Goal: Information Seeking & Learning: Learn about a topic

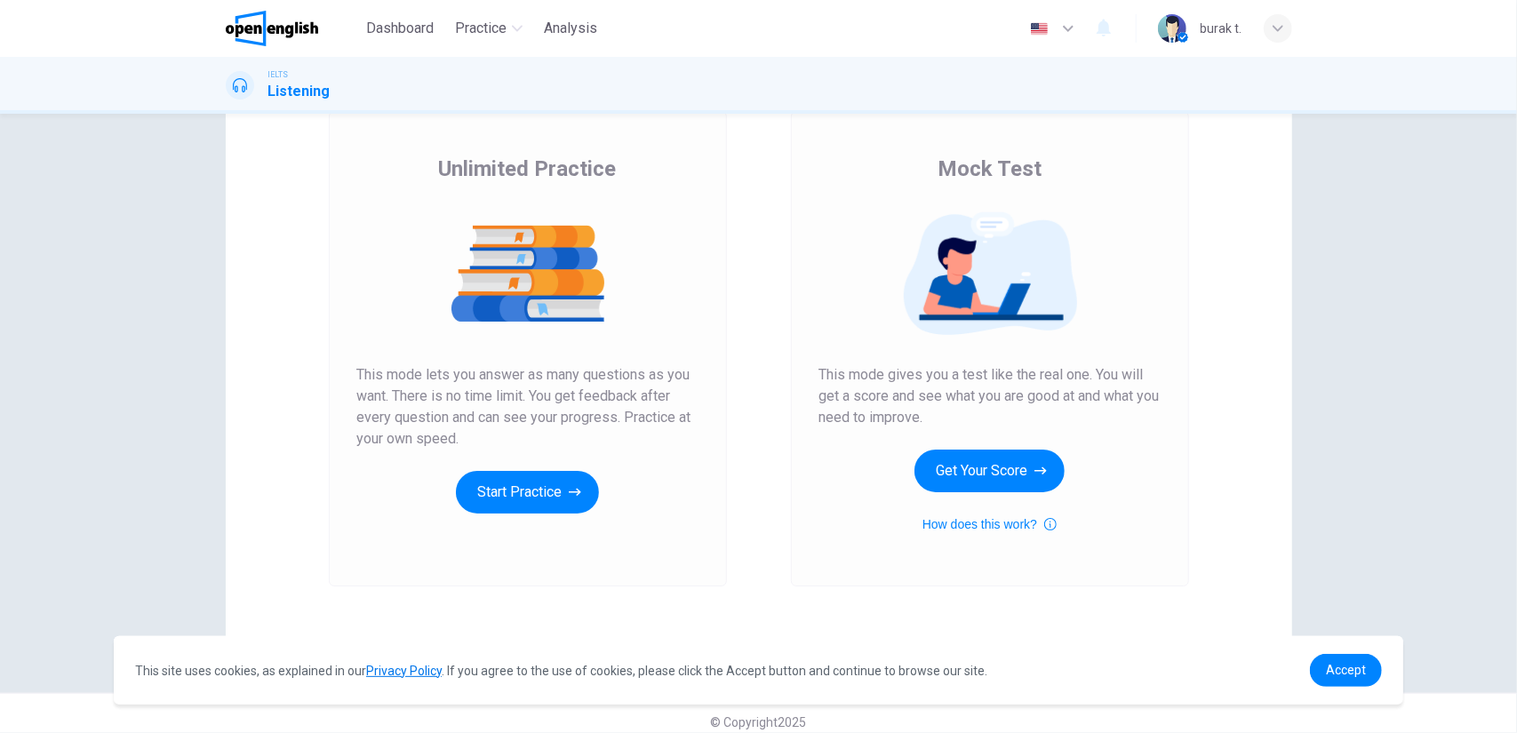
scroll to position [126, 0]
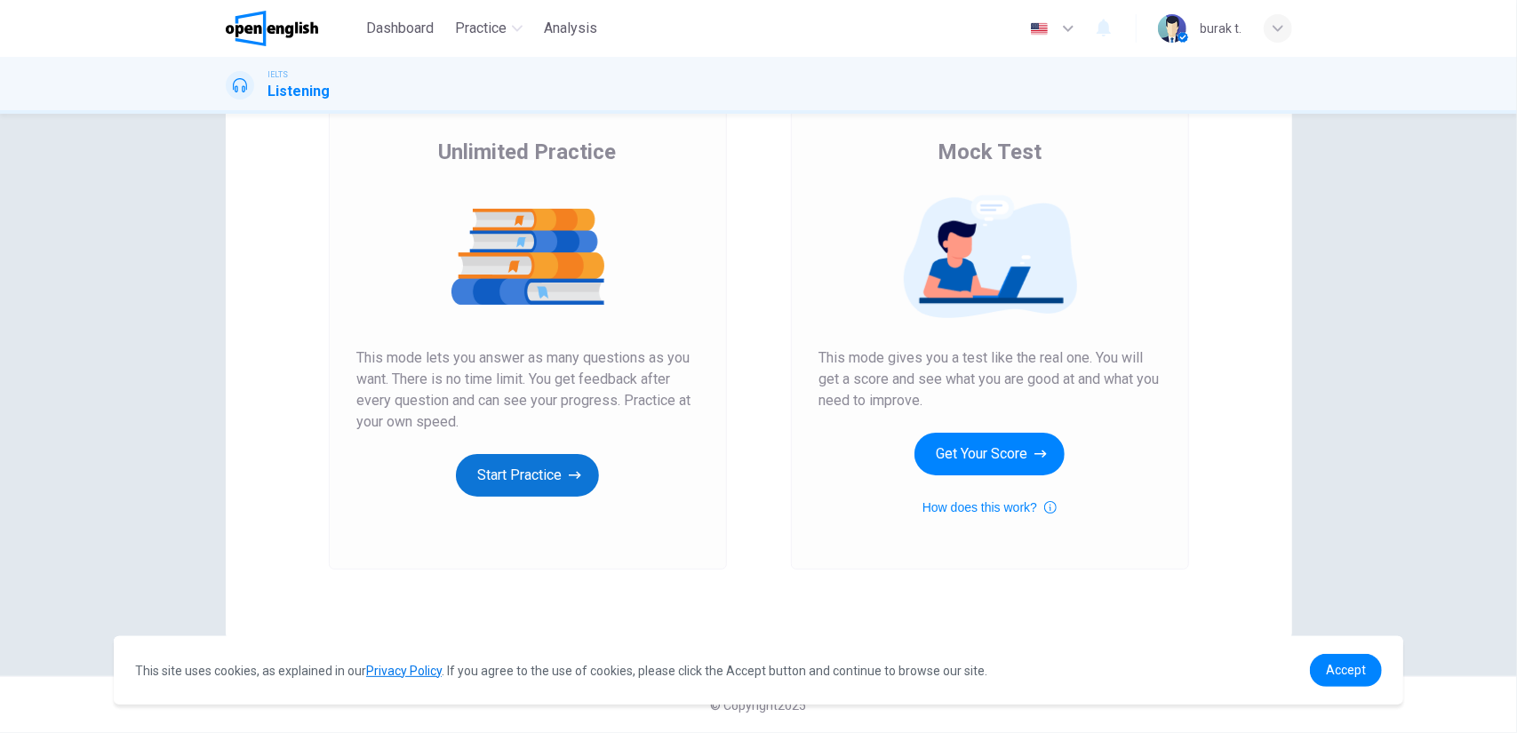
click at [555, 470] on button "Start Practice" at bounding box center [527, 475] width 143 height 43
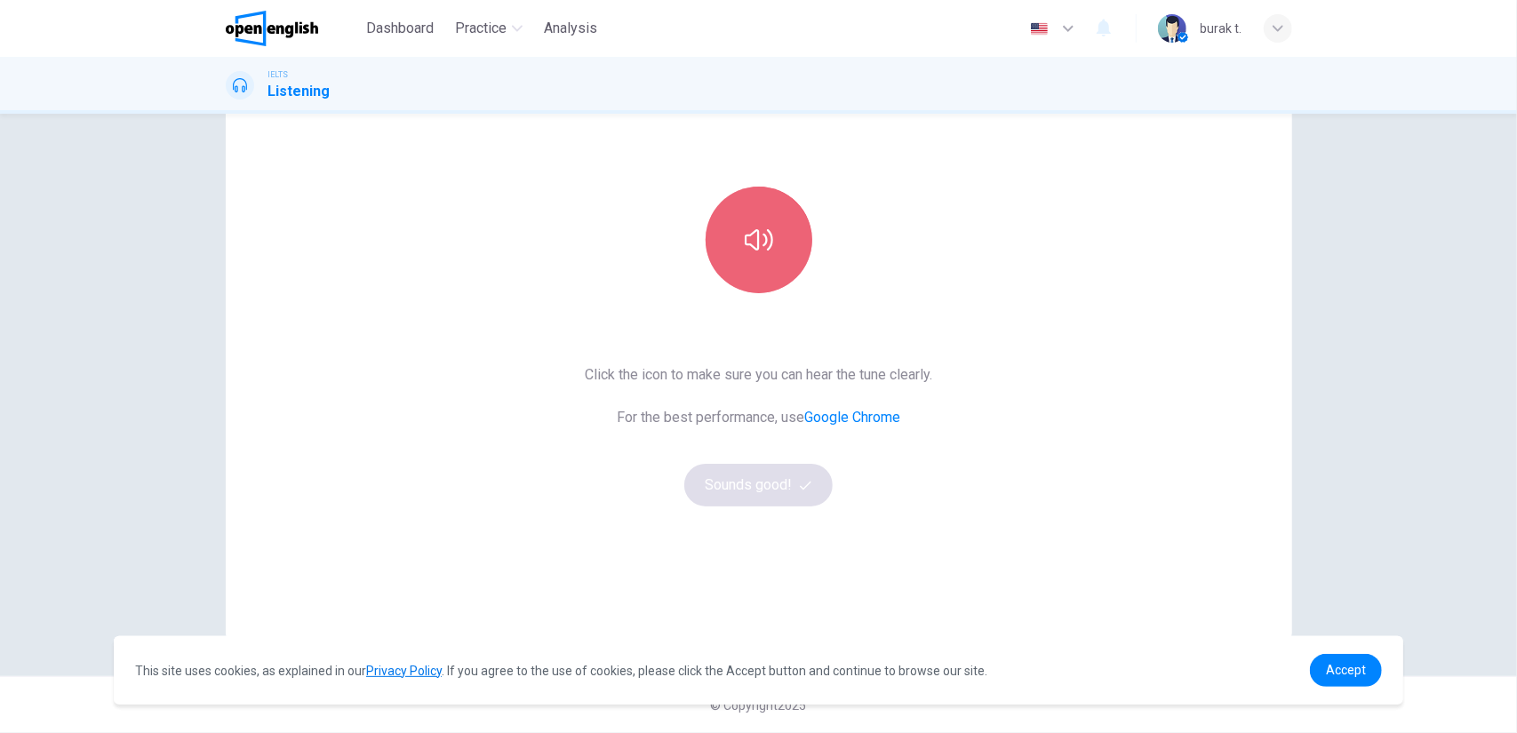
click at [749, 231] on icon "button" at bounding box center [759, 240] width 28 height 28
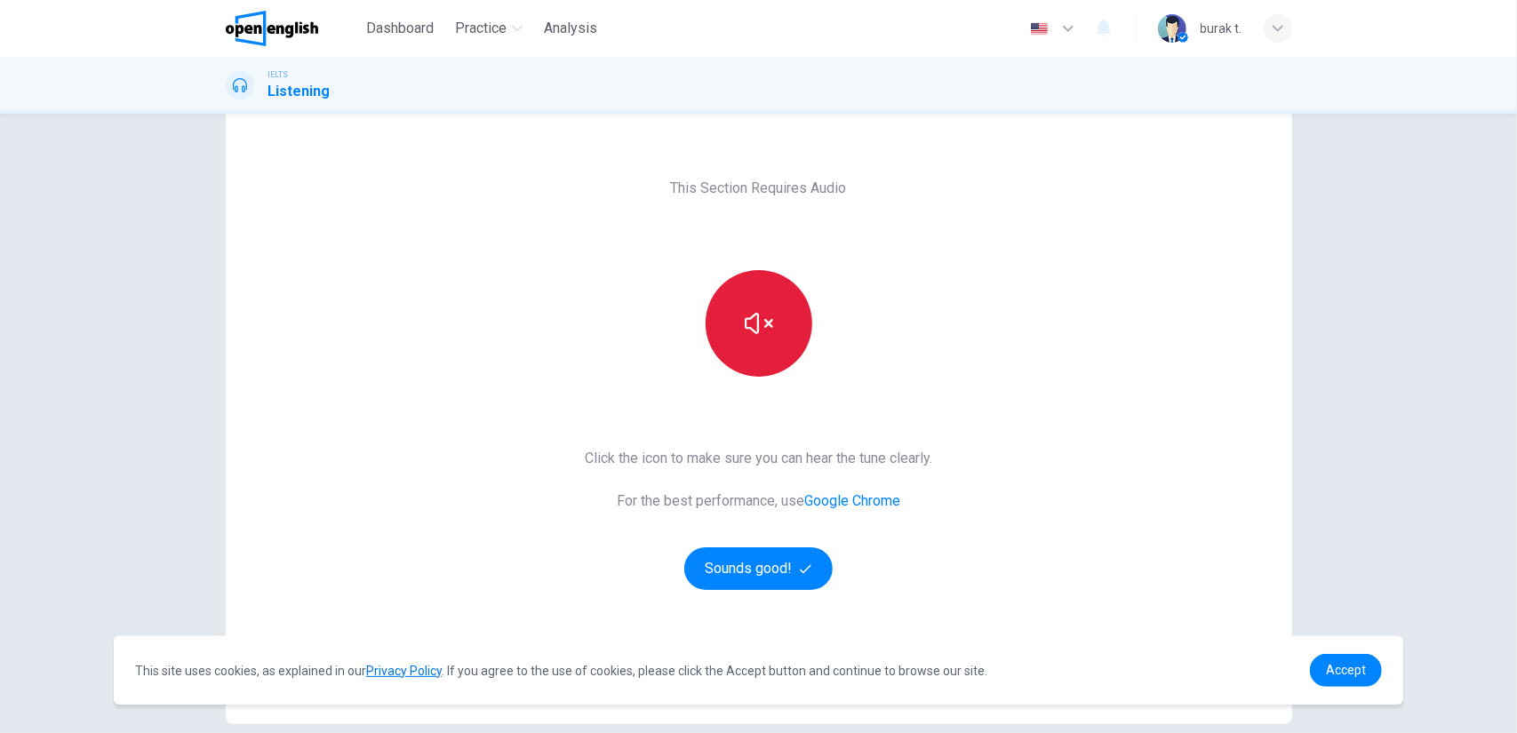
scroll to position [37, 0]
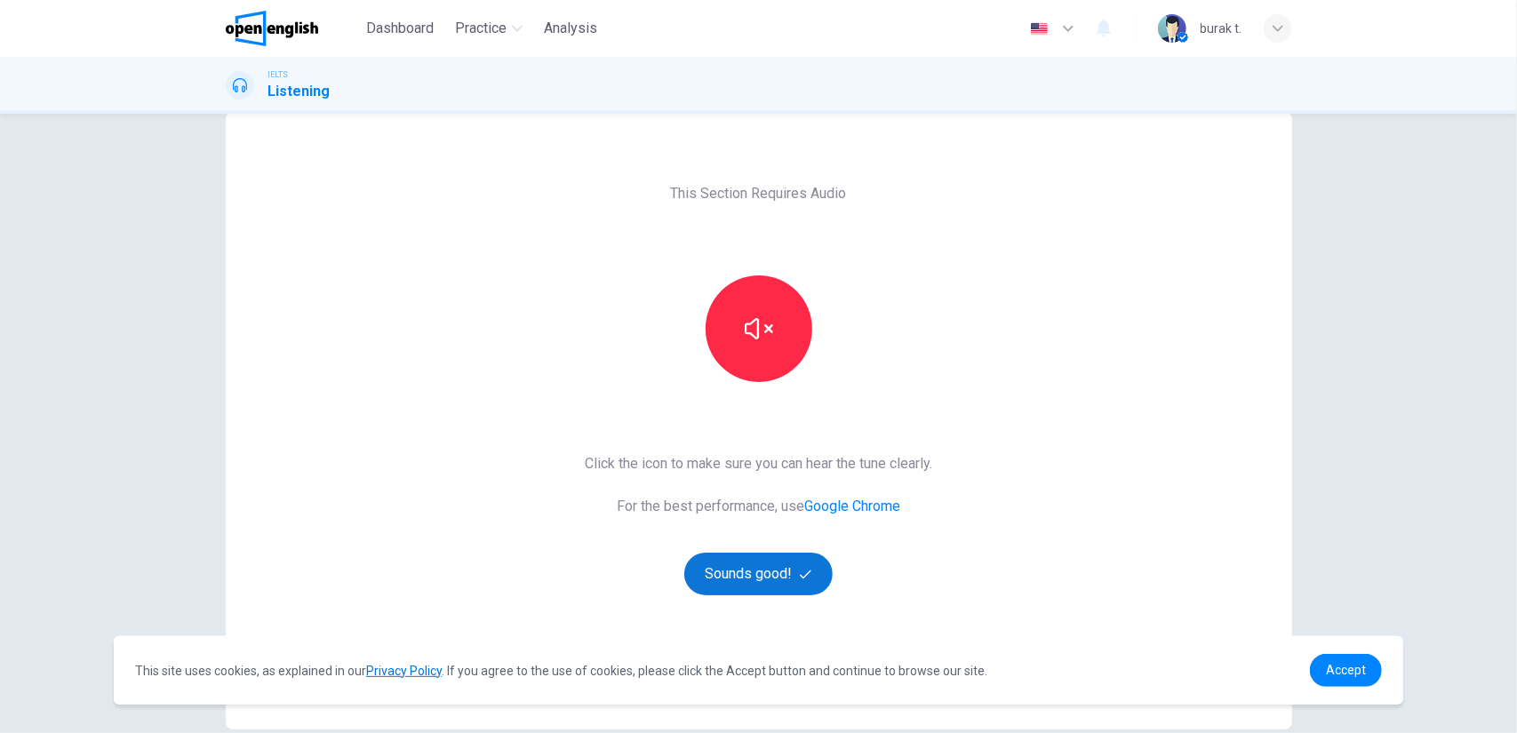
click at [719, 589] on button "Sounds good!" at bounding box center [758, 574] width 149 height 43
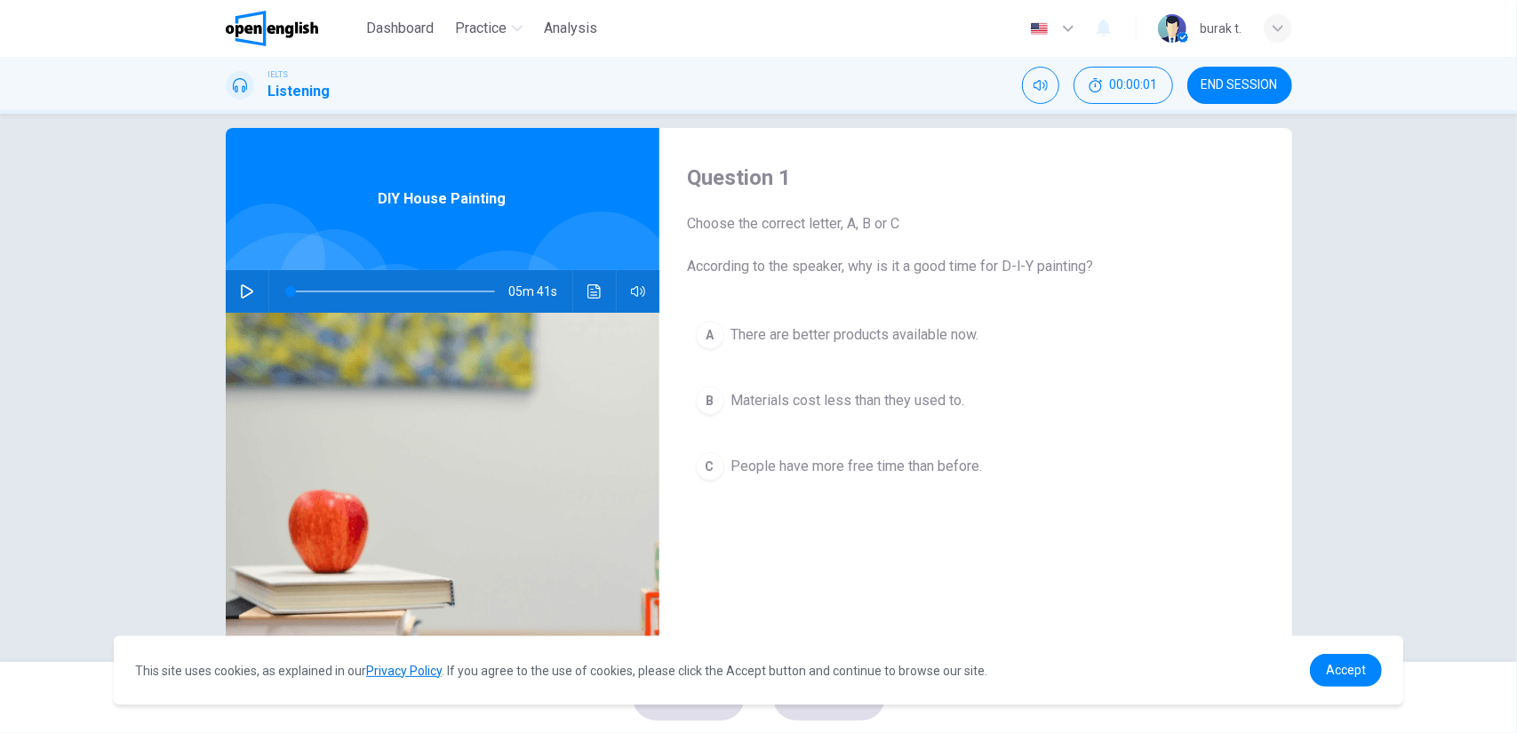
scroll to position [0, 0]
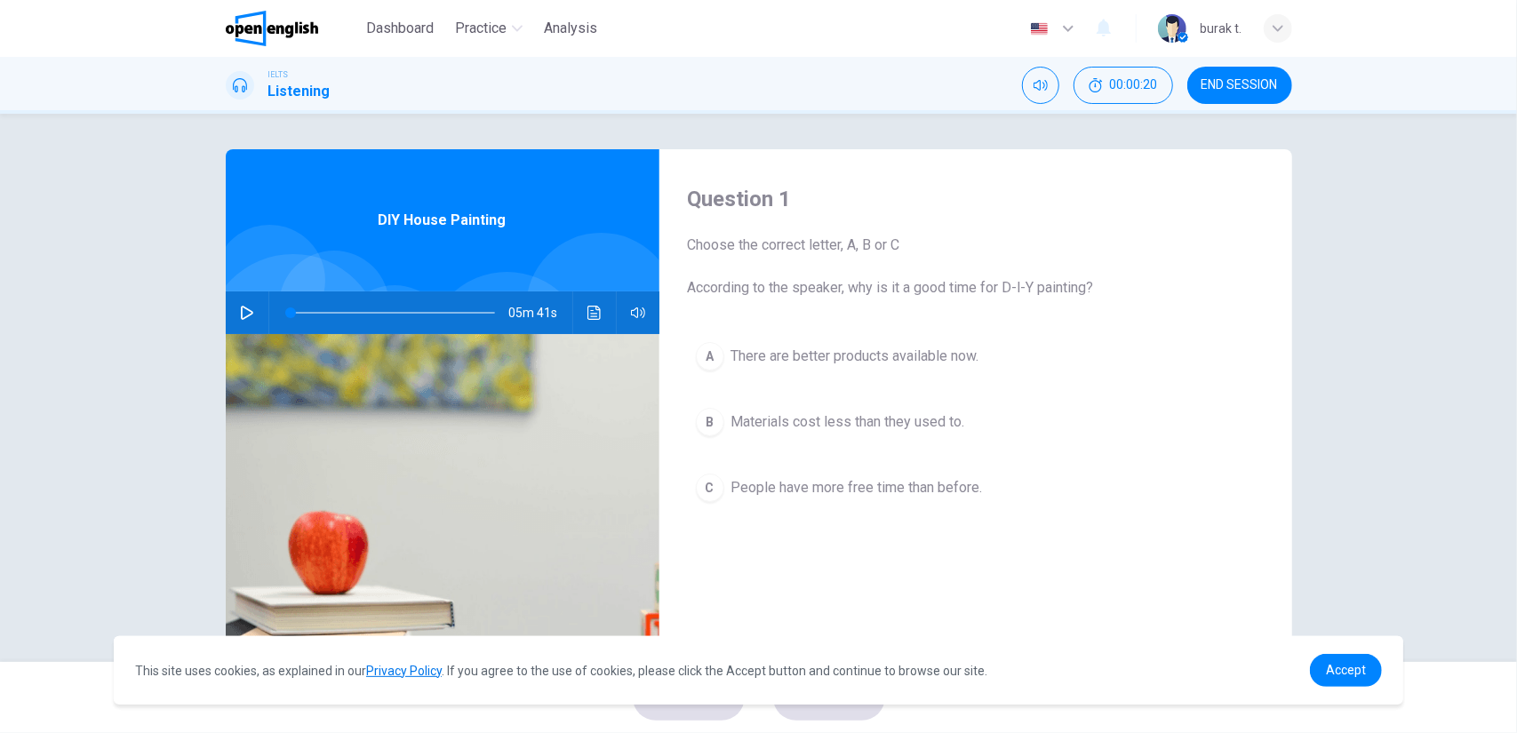
click at [246, 317] on icon "button" at bounding box center [247, 313] width 14 height 14
click at [1055, 610] on div "Question 1 Choose the correct letter, A, B or C According to the speaker, why i…" at bounding box center [975, 458] width 633 height 618
click at [240, 309] on icon "button" at bounding box center [247, 313] width 14 height 14
type input "**"
